Goal: Check status: Check status

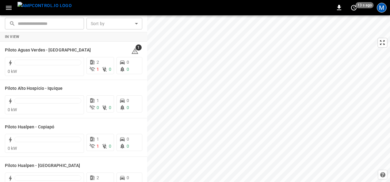
click at [384, 4] on div "M" at bounding box center [382, 8] width 10 height 10
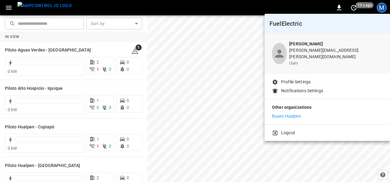
click at [287, 130] on p "Logout" at bounding box center [288, 133] width 14 height 6
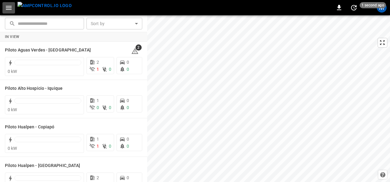
click at [11, 7] on icon "button" at bounding box center [9, 8] width 6 height 4
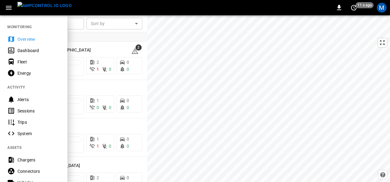
click at [79, 25] on div at bounding box center [195, 91] width 390 height 182
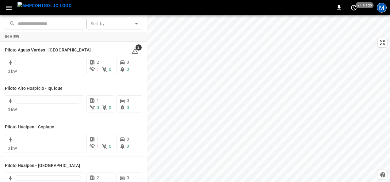
click at [384, 11] on div "M" at bounding box center [382, 8] width 10 height 10
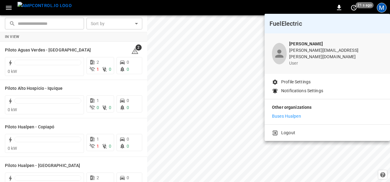
click at [384, 11] on div at bounding box center [195, 91] width 390 height 182
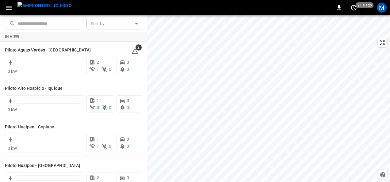
click at [53, 25] on input "text" at bounding box center [49, 23] width 62 height 11
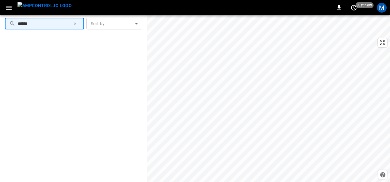
type input "******"
click at [13, 6] on button "button" at bounding box center [8, 7] width 13 height 11
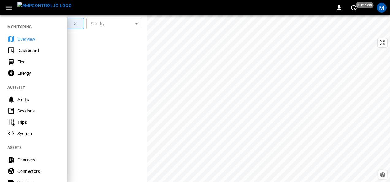
click at [38, 48] on div "Dashboard" at bounding box center [38, 51] width 43 height 6
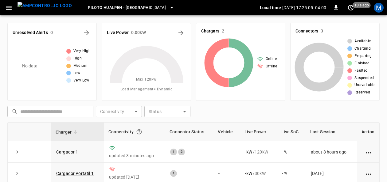
click at [131, 6] on span "Piloto Hualpen - Santiago" at bounding box center [127, 7] width 78 height 7
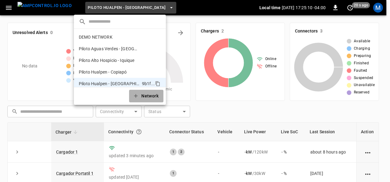
click at [137, 95] on icon "button" at bounding box center [136, 96] width 6 height 6
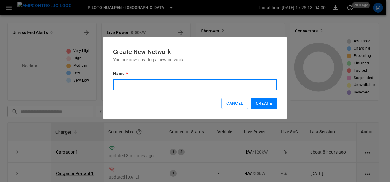
click at [148, 81] on input "text" at bounding box center [195, 84] width 164 height 11
click at [226, 100] on button "Cancel" at bounding box center [235, 103] width 27 height 11
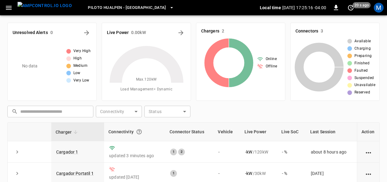
click at [6, 5] on icon "button" at bounding box center [9, 8] width 8 height 8
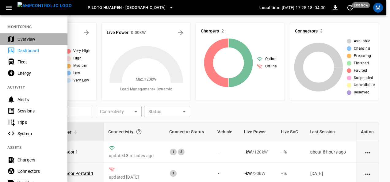
click at [24, 37] on div "Overview" at bounding box center [38, 39] width 43 height 6
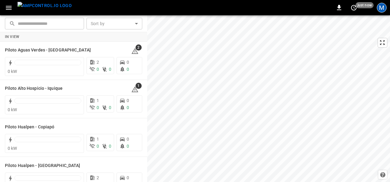
click at [383, 6] on div "M" at bounding box center [382, 8] width 10 height 10
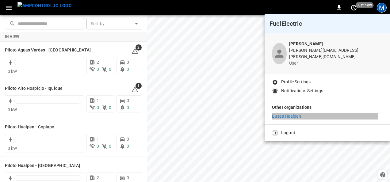
click at [296, 113] on p "Buses Hualpen" at bounding box center [286, 116] width 29 height 6
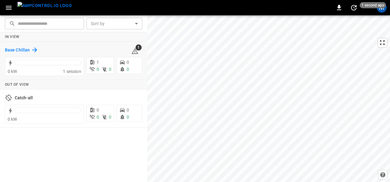
click at [27, 51] on h6 "Base Chillan" at bounding box center [17, 50] width 25 height 7
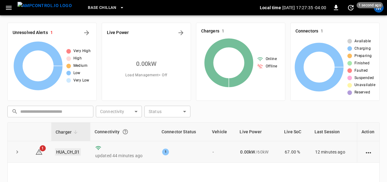
click at [68, 153] on link "HUA_CH_01" at bounding box center [68, 152] width 26 height 7
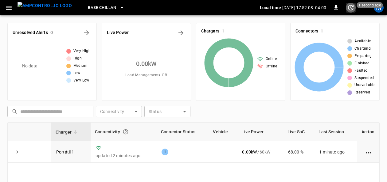
click at [350, 5] on icon "set refresh interval" at bounding box center [351, 8] width 6 height 6
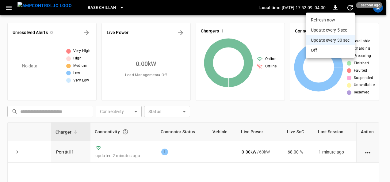
click at [336, 20] on li "Refresh now" at bounding box center [330, 20] width 49 height 10
click at [61, 152] on div at bounding box center [195, 91] width 390 height 182
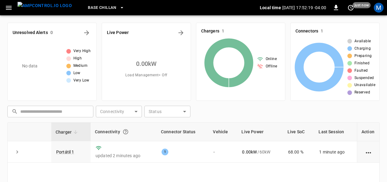
drag, startPoint x: 65, startPoint y: 153, endPoint x: 166, endPoint y: 15, distance: 171.5
click at [65, 153] on link "Portátil 1" at bounding box center [65, 152] width 18 height 5
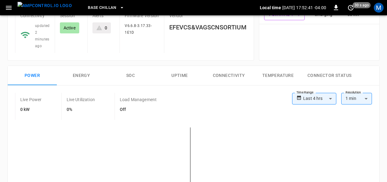
scroll to position [23, 0]
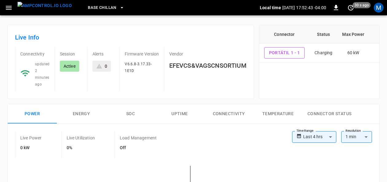
click at [86, 110] on button "Energy" at bounding box center [81, 114] width 49 height 20
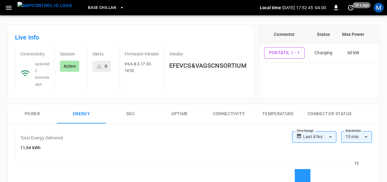
click at [133, 111] on button "SOC" at bounding box center [130, 114] width 49 height 20
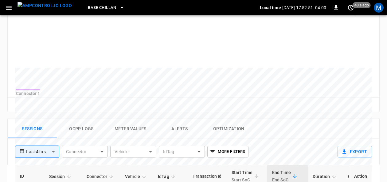
scroll to position [35, 0]
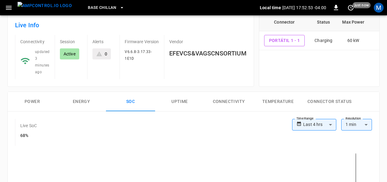
click at [34, 98] on button "Power" at bounding box center [32, 102] width 49 height 20
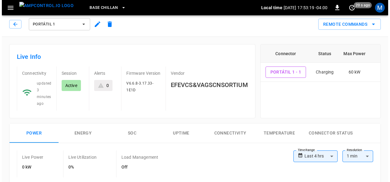
scroll to position [0, 0]
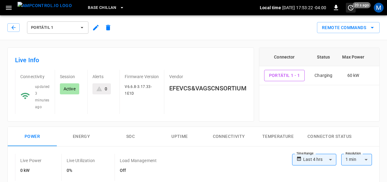
click at [349, 8] on icon "set refresh interval" at bounding box center [350, 7] width 7 height 7
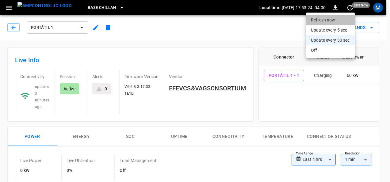
click at [341, 16] on li "Refresh now" at bounding box center [330, 20] width 49 height 10
click at [386, 68] on div at bounding box center [195, 91] width 390 height 182
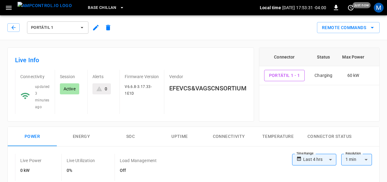
click at [131, 139] on button "SOC" at bounding box center [130, 137] width 49 height 20
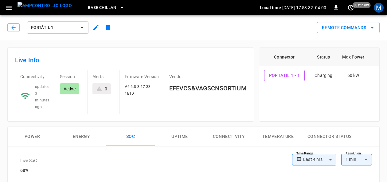
click at [83, 135] on button "Energy" at bounding box center [81, 137] width 49 height 20
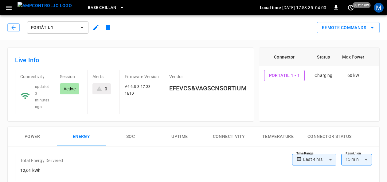
click at [37, 133] on button "Power" at bounding box center [32, 137] width 49 height 20
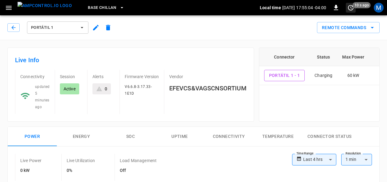
click at [349, 6] on icon "set refresh interval" at bounding box center [351, 8] width 6 height 6
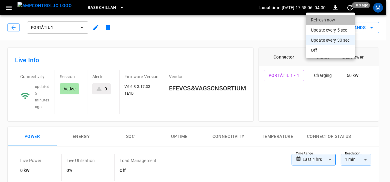
click at [315, 23] on li "Refresh now" at bounding box center [330, 20] width 49 height 10
